Goal: Task Accomplishment & Management: Manage account settings

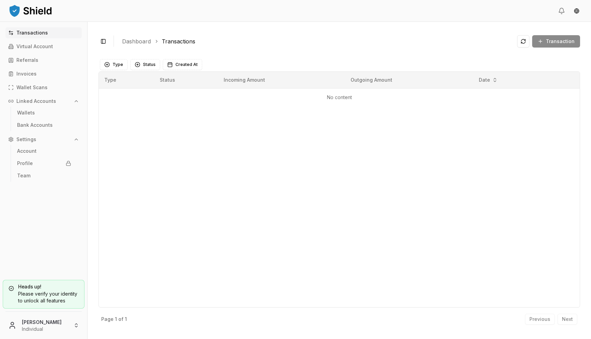
click at [48, 309] on div "Heads up! Please verify your identity to unlock all features [PERSON_NAME] Indi…" at bounding box center [43, 308] width 87 height 62
click at [47, 313] on div "Heads up! Please verify your identity to unlock all features [PERSON_NAME] Indi…" at bounding box center [43, 308] width 87 height 62
click at [44, 320] on html "Transactions Virtual Account Referrals Invoices Wallet Scans Linked Accounts Wa…" at bounding box center [295, 169] width 591 height 339
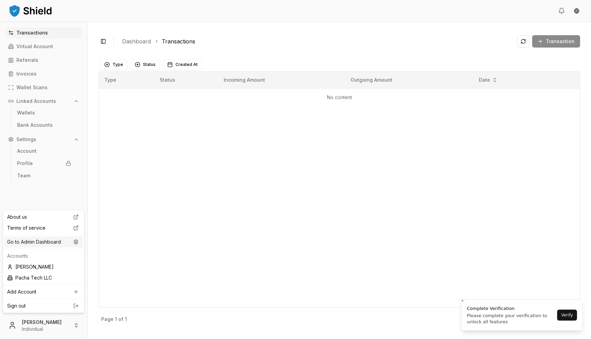
click at [53, 244] on div "Go to Admin Dashboard" at bounding box center [43, 242] width 78 height 11
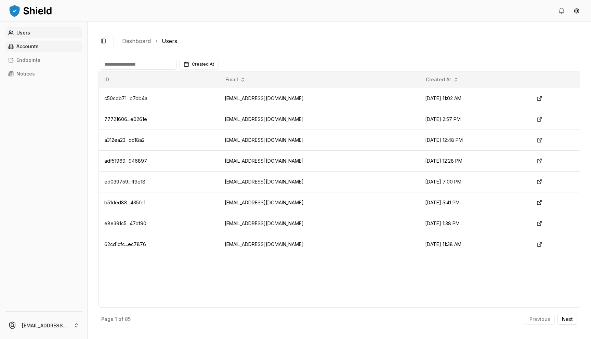
click at [46, 46] on link "Accounts" at bounding box center [43, 46] width 76 height 11
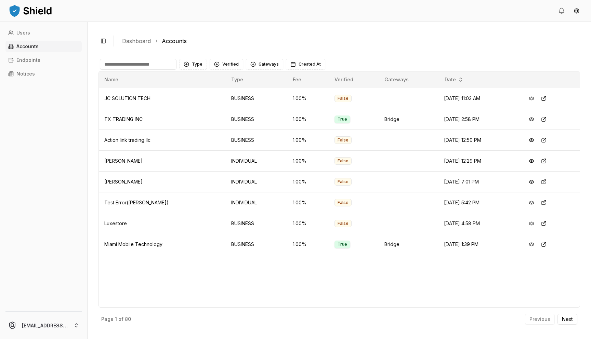
click at [137, 60] on input at bounding box center [138, 64] width 77 height 11
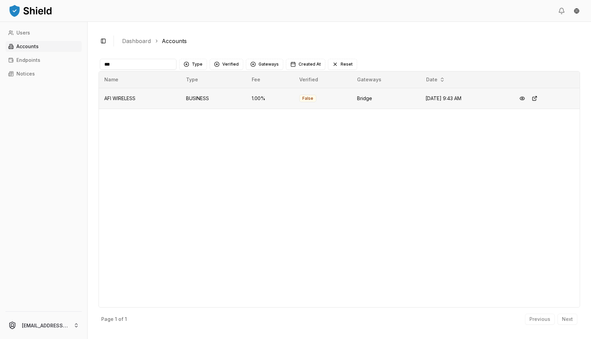
type input "***"
click at [301, 94] on td "False" at bounding box center [323, 98] width 58 height 21
click at [538, 97] on button at bounding box center [534, 98] width 12 height 12
